Goal: Information Seeking & Learning: Learn about a topic

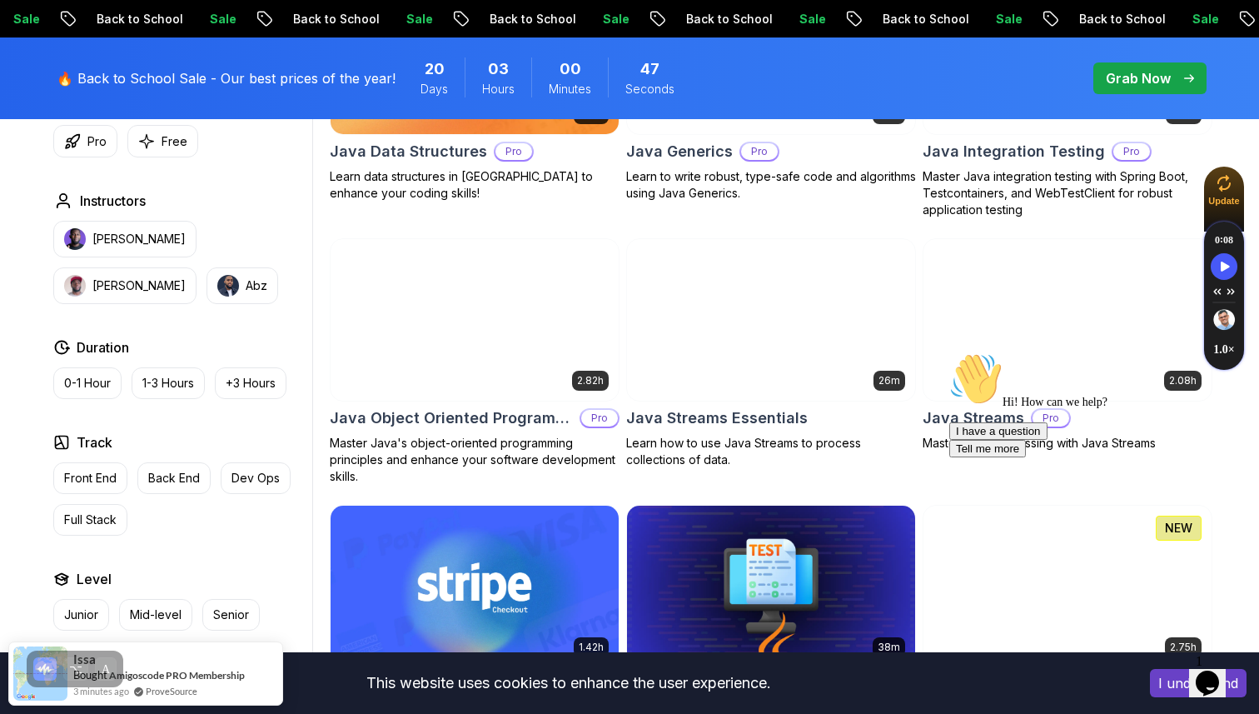
scroll to position [2526, 0]
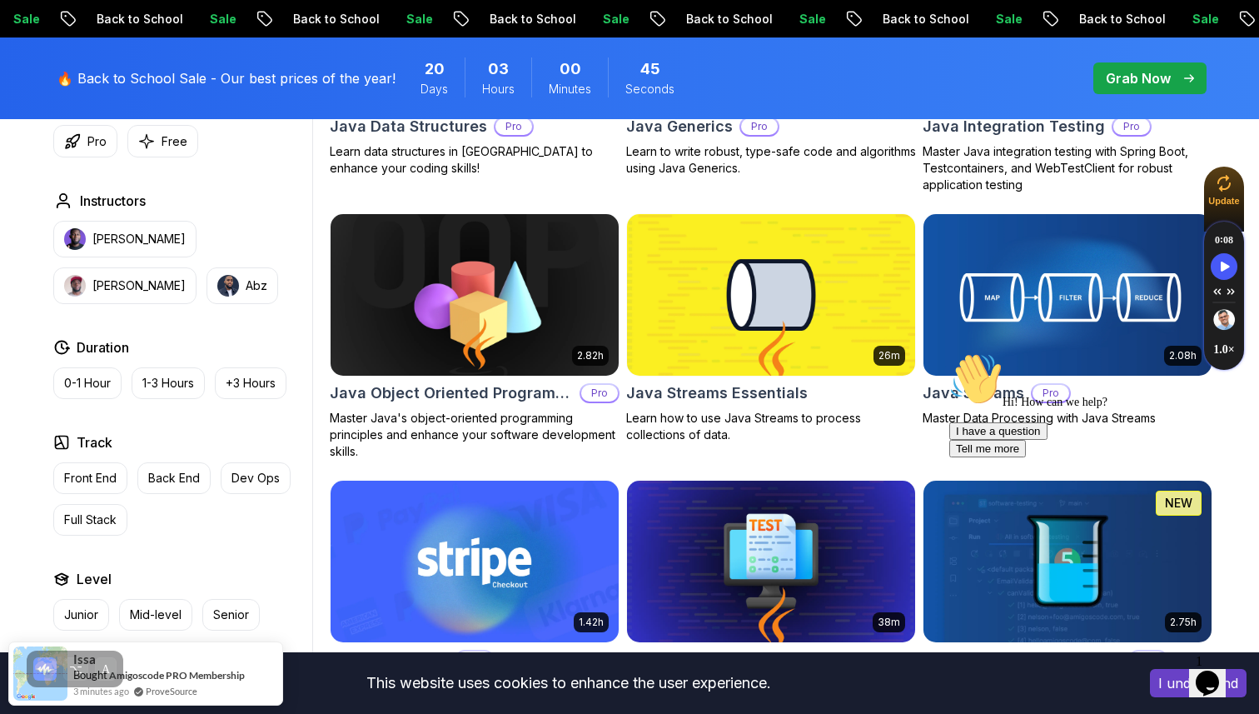
click at [0, 0] on img at bounding box center [0, 0] width 0 height 0
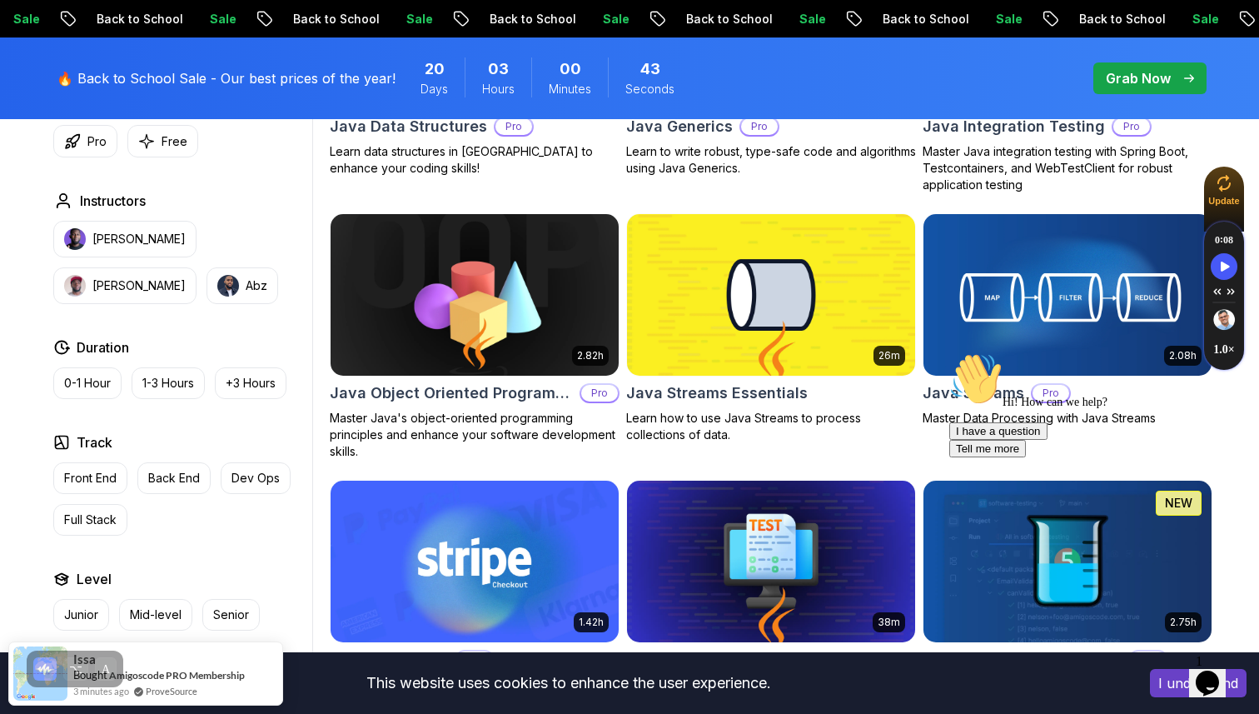
click at [477, 326] on img at bounding box center [474, 294] width 302 height 169
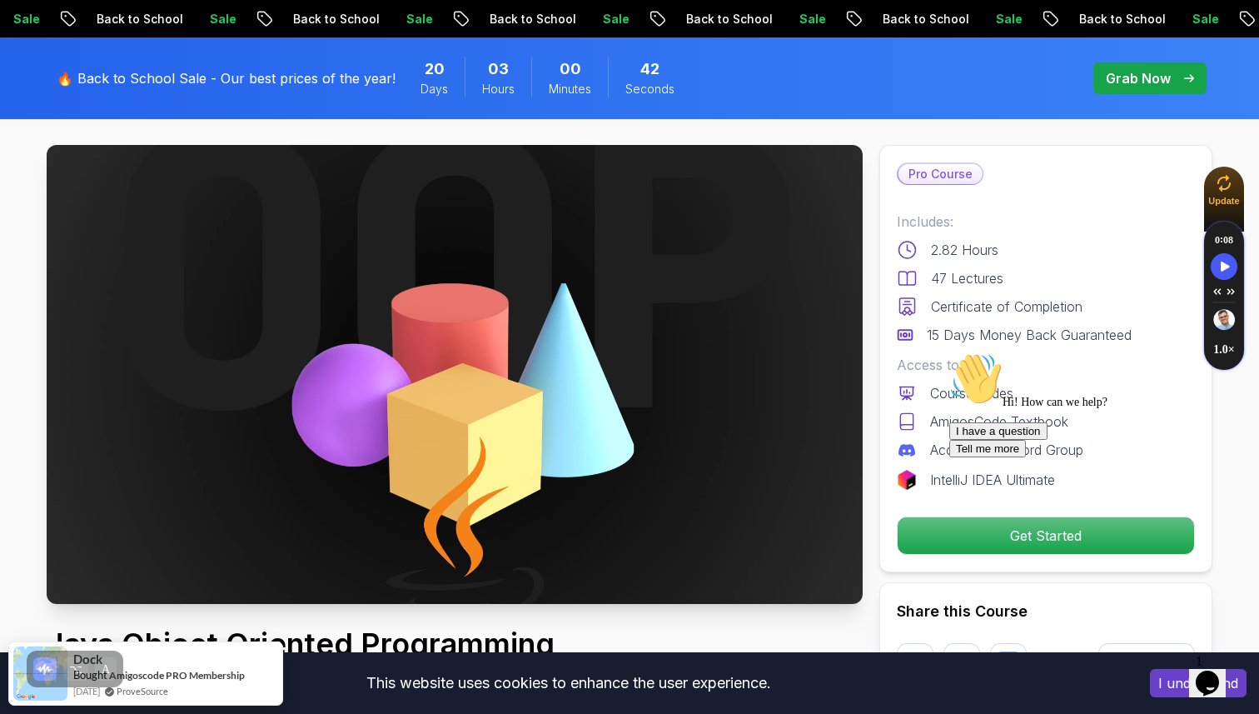
scroll to position [77, 0]
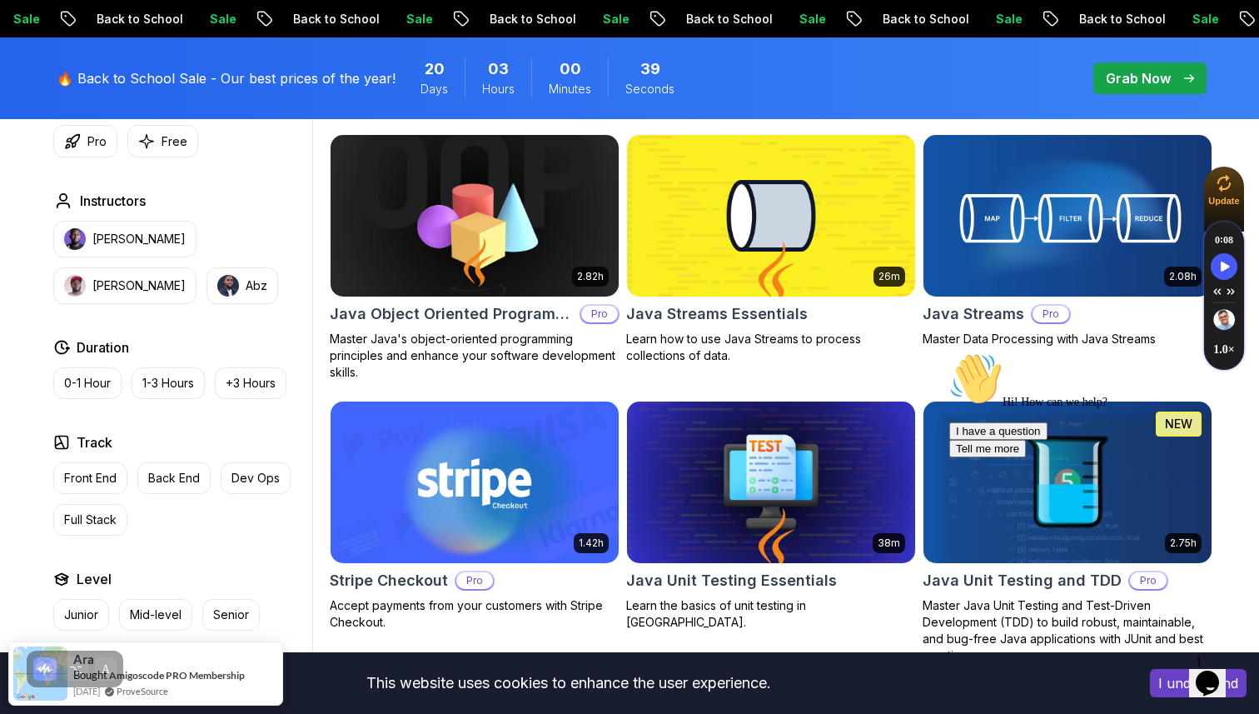
scroll to position [2479, 0]
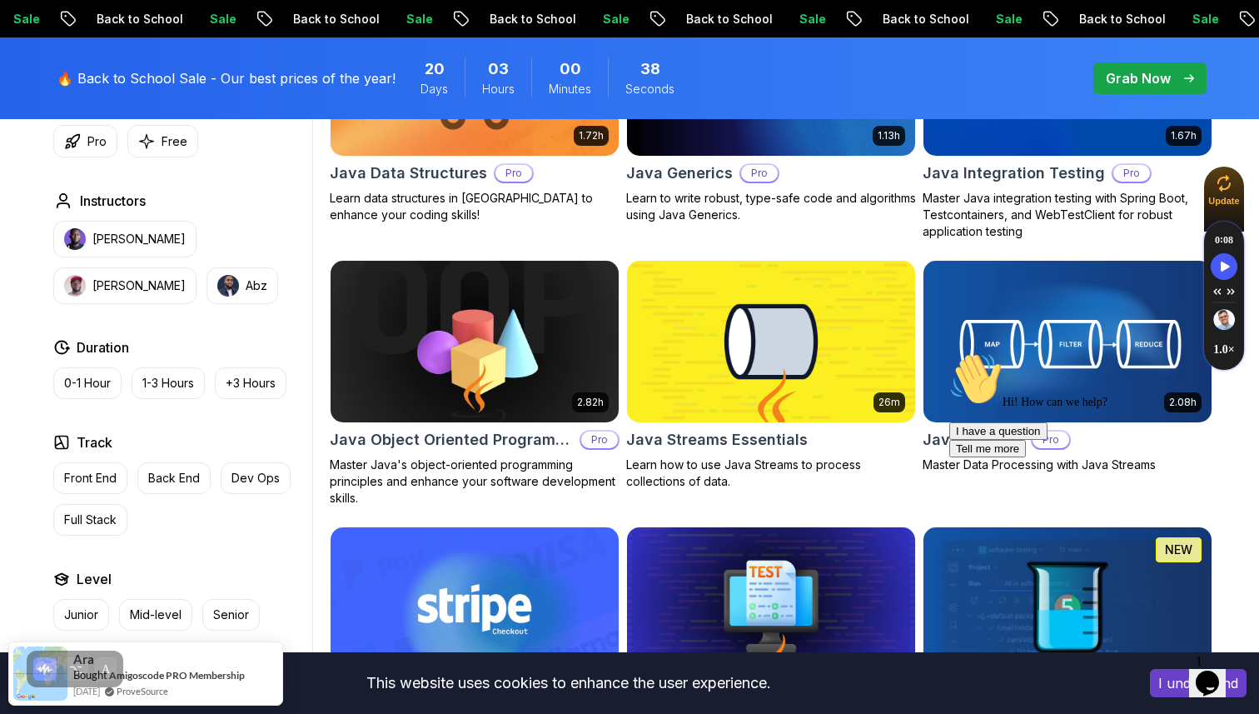
click at [748, 357] on img at bounding box center [771, 340] width 302 height 169
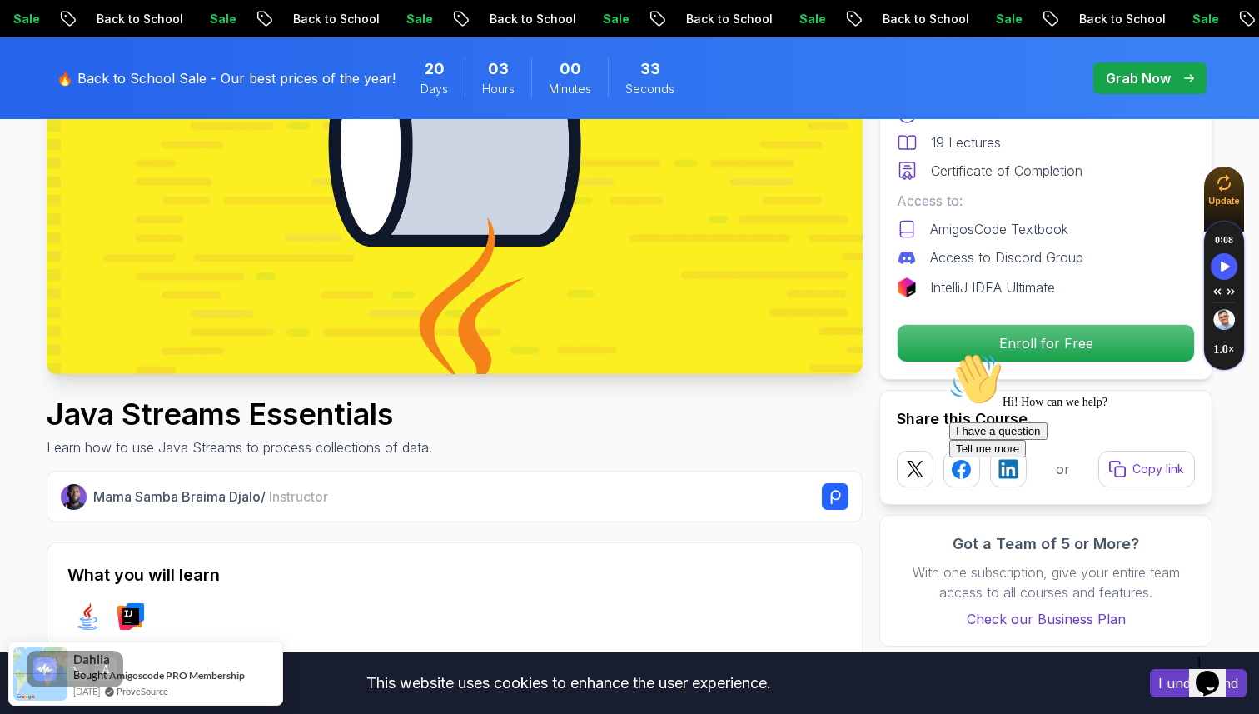
scroll to position [316, 0]
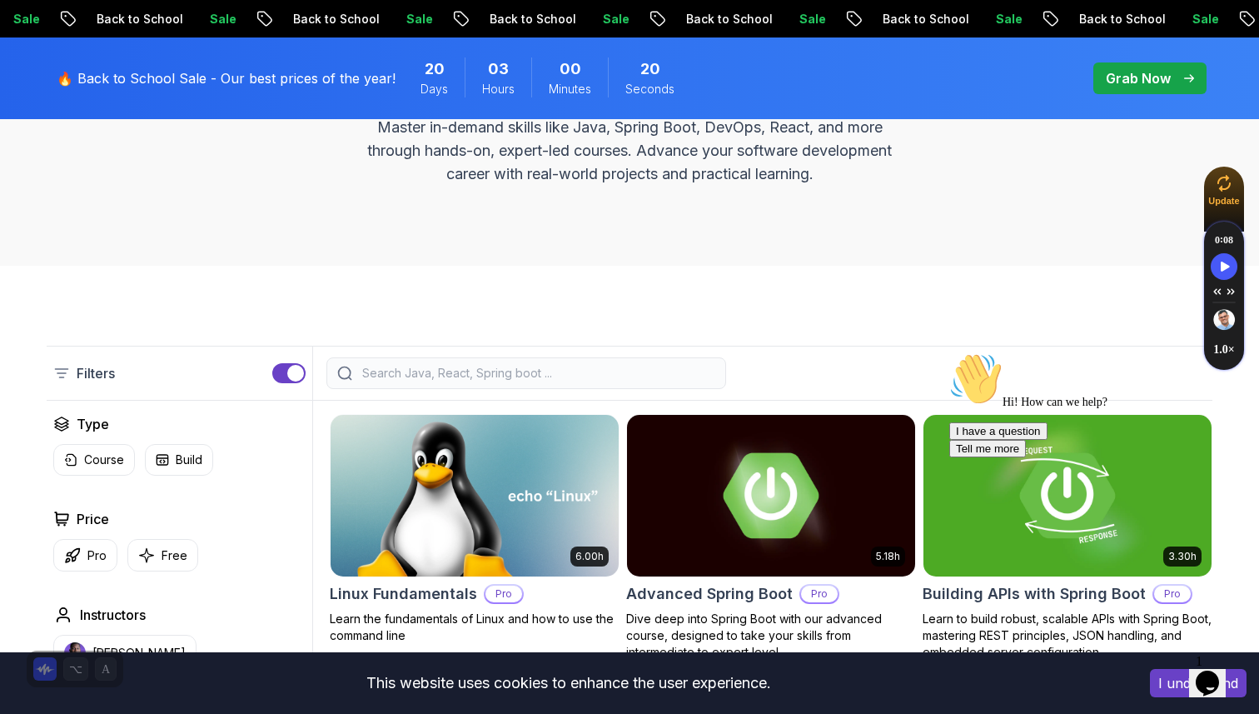
scroll to position [274, 0]
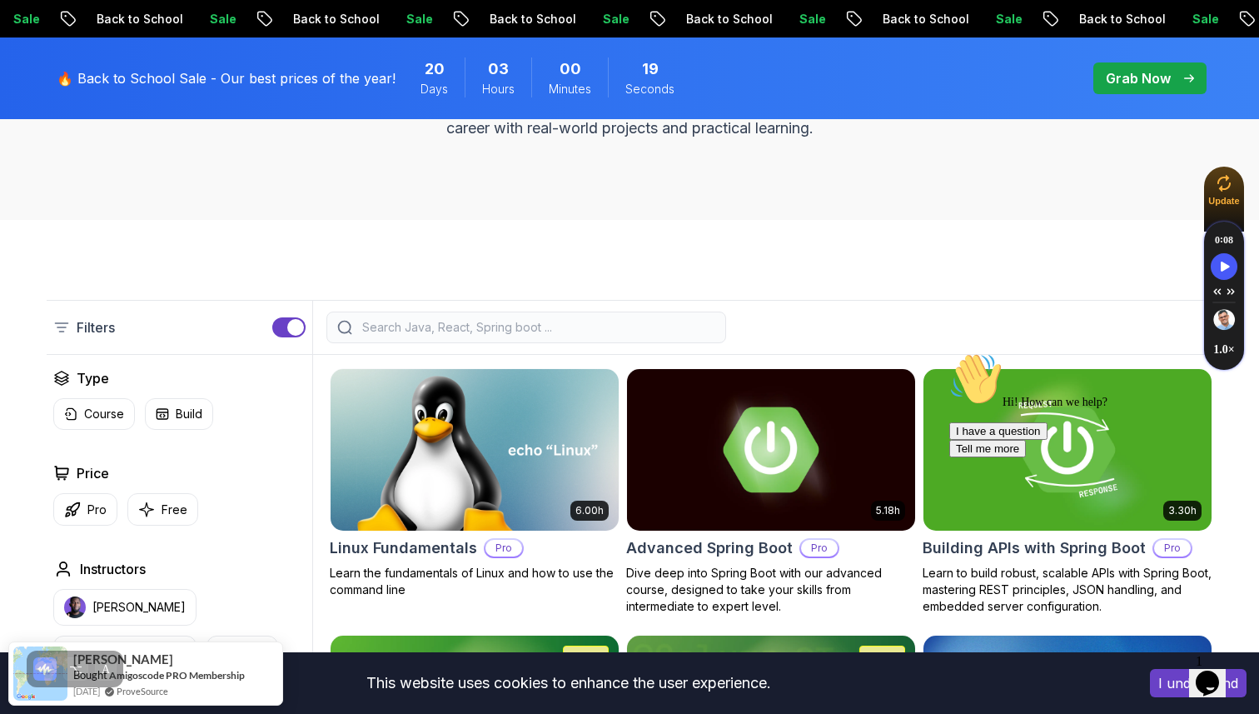
click at [462, 325] on input "search" at bounding box center [537, 327] width 356 height 17
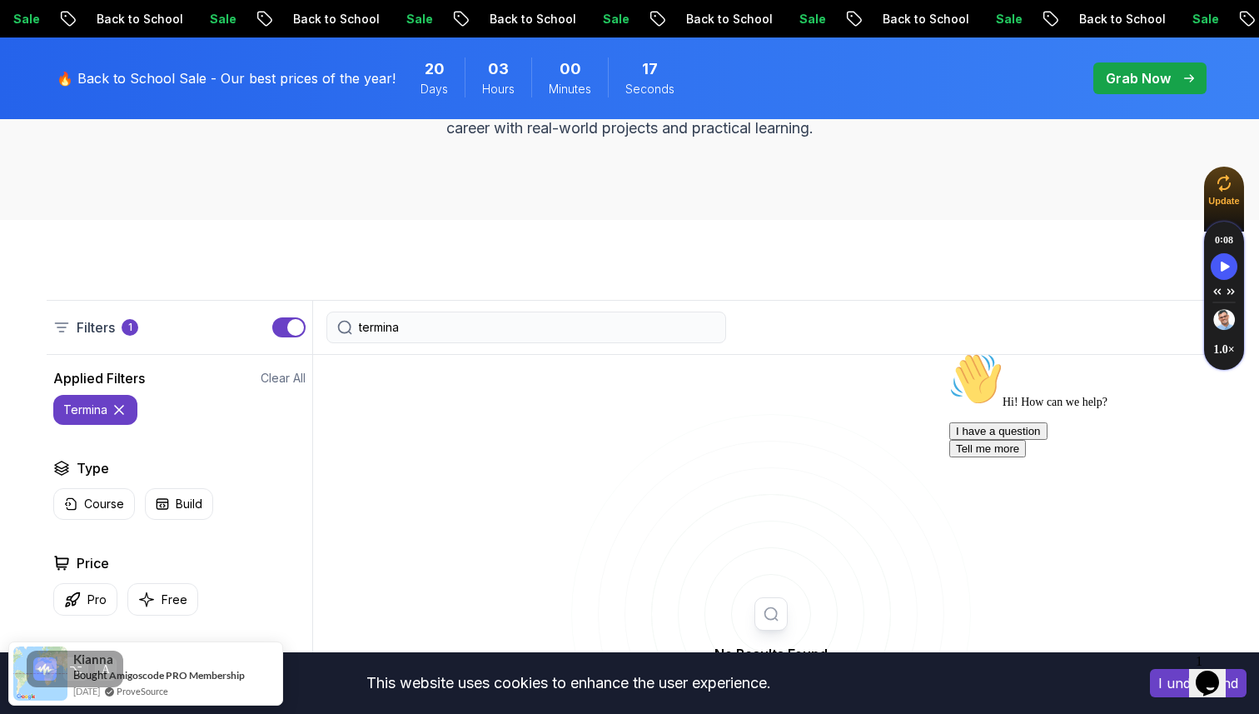
type input "terminal"
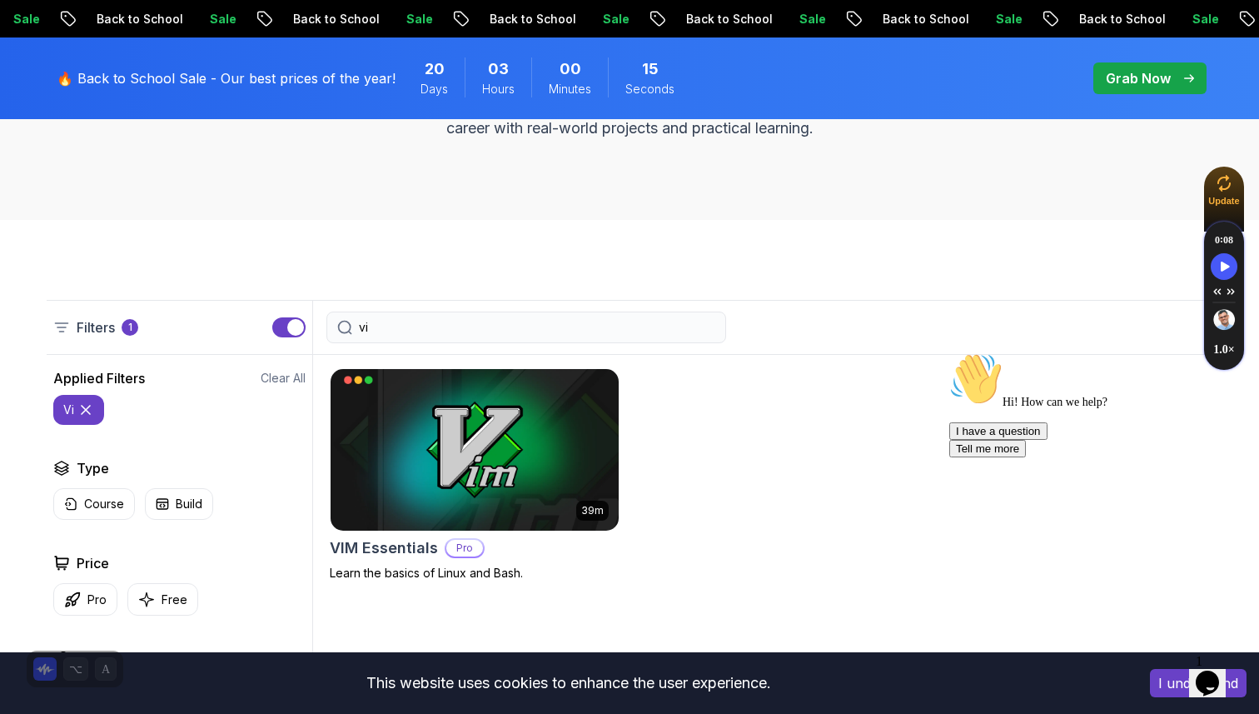
type input "vim"
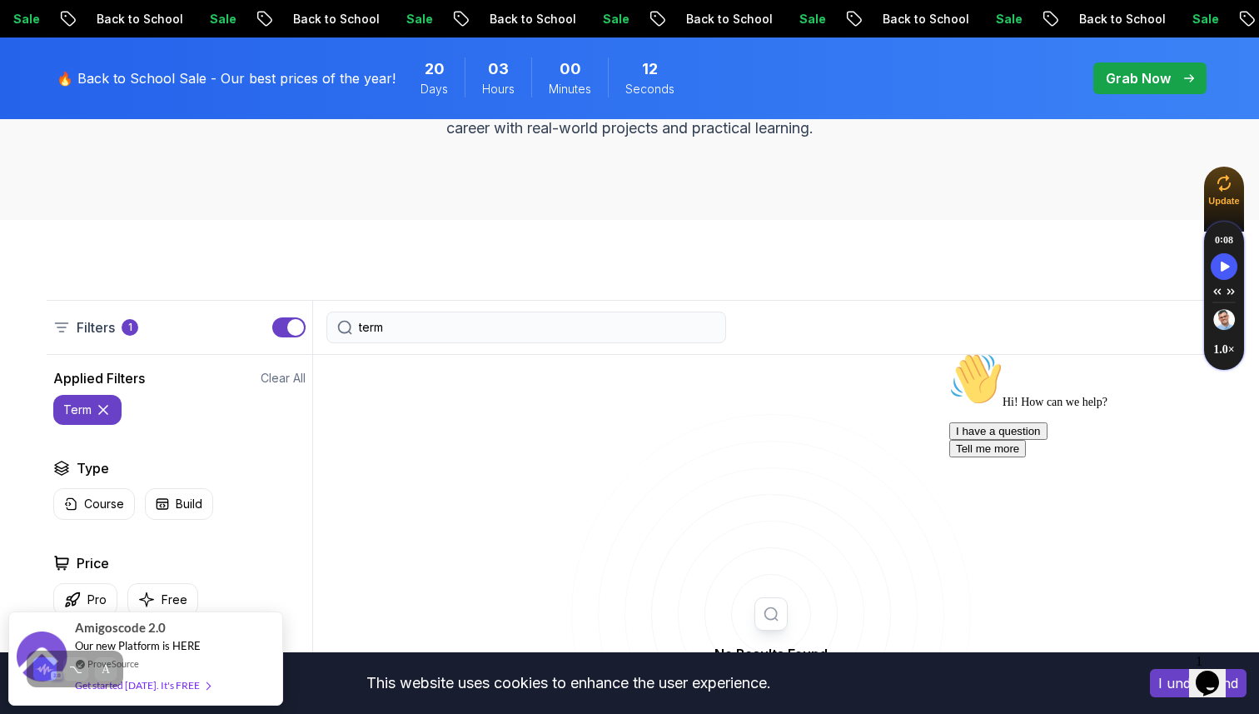
type input "ter"
type input "com"
